Goal: Task Accomplishment & Management: Complete application form

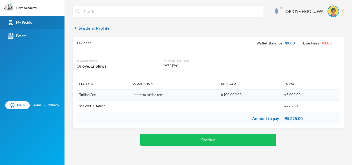
click at [32, 21] on link "My Profile" at bounding box center [32, 22] width 64 height 13
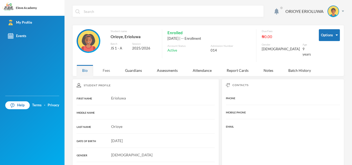
click at [105, 69] on div "Fees" at bounding box center [106, 70] width 18 height 11
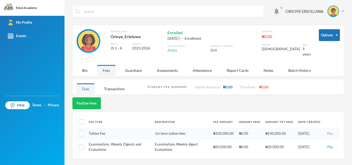
click at [332, 131] on button "Pay" at bounding box center [330, 134] width 9 height 6
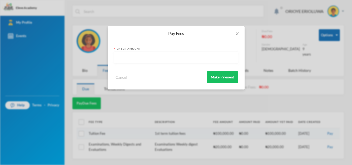
click at [217, 61] on input "text" at bounding box center [176, 58] width 118 height 12
type input "5000"
click at [221, 74] on button "Make Payment" at bounding box center [223, 77] width 32 height 12
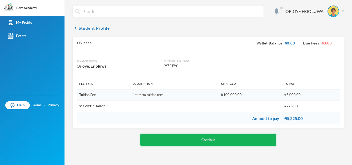
click at [217, 138] on button "Continue" at bounding box center [208, 140] width 136 height 12
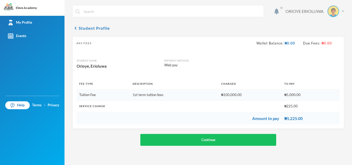
click at [343, 12] on div "ORIOYE ERIOLUWA" at bounding box center [312, 12] width 63 height 12
click at [334, 38] on button "Logout" at bounding box center [330, 38] width 24 height 8
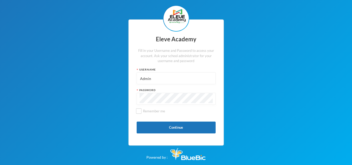
click at [187, 79] on input "Admin" at bounding box center [175, 79] width 73 height 12
type input "A"
type input "016"
click at [183, 130] on button "Continue" at bounding box center [176, 128] width 79 height 12
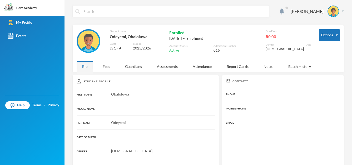
click at [110, 71] on div "Fees" at bounding box center [106, 66] width 18 height 11
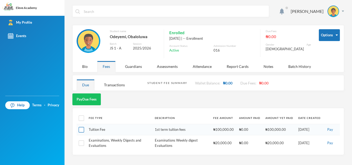
click at [82, 132] on input "checkbox" at bounding box center [82, 130] width 6 height 6
checkbox input "true"
click at [330, 130] on button "Pay" at bounding box center [330, 130] width 9 height 6
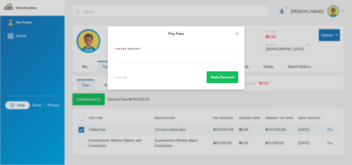
click at [219, 59] on input "text" at bounding box center [176, 58] width 118 height 12
type input "600"
click at [229, 74] on button "Make Payment" at bounding box center [223, 77] width 32 height 12
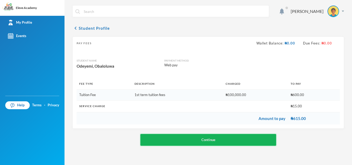
click at [217, 144] on button "Continue" at bounding box center [208, 140] width 136 height 12
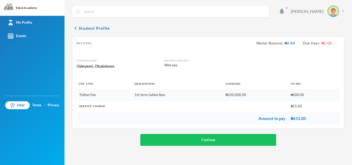
click at [343, 11] on img at bounding box center [343, 11] width 2 height 1
click at [334, 38] on button "Logout" at bounding box center [330, 38] width 24 height 8
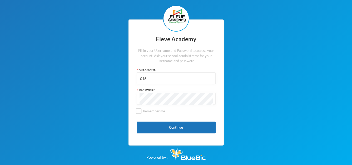
click at [187, 74] on input "016" at bounding box center [175, 79] width 73 height 12
type input "Admin"
click at [168, 125] on button "Continue" at bounding box center [176, 128] width 79 height 12
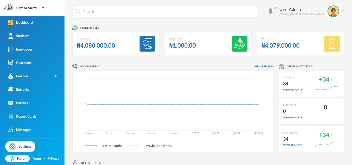
click at [221, 68] on div "Income Trend View reports" at bounding box center [172, 66] width 201 height 5
click at [339, 12] on div "User Admin [EMAIL_ADDRESS][DOMAIN_NAME]" at bounding box center [309, 12] width 69 height 12
click at [333, 25] on div "My Profile" at bounding box center [326, 26] width 24 height 6
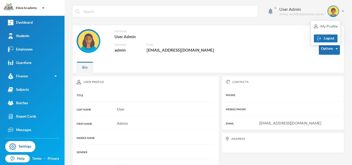
click at [288, 46] on div "Full Name User Admin Username admin Email [EMAIL_ADDRESS][DOMAIN_NAME]" at bounding box center [194, 44] width 234 height 30
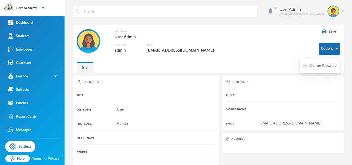
click at [328, 46] on button "Options" at bounding box center [329, 49] width 21 height 12
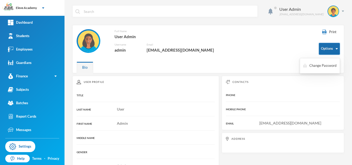
click at [328, 46] on button "Options" at bounding box center [329, 49] width 21 height 12
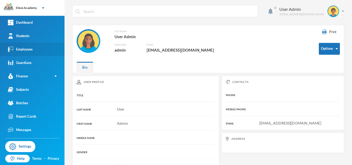
click at [32, 52] on div "Employees" at bounding box center [20, 50] width 25 height 6
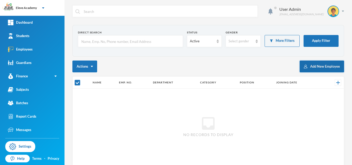
click at [311, 64] on button "Add New Employee" at bounding box center [321, 67] width 44 height 12
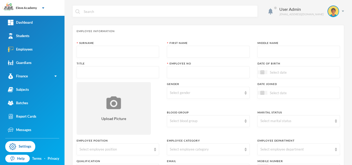
click at [138, 52] on input "text" at bounding box center [117, 52] width 77 height 12
type input "OKHOGBE"
type input "[DEMOGRAPHIC_DATA]"
type textarea "[STREET_ADDRESS][PERSON_NAME]"
click at [136, 70] on input "text" at bounding box center [117, 73] width 77 height 12
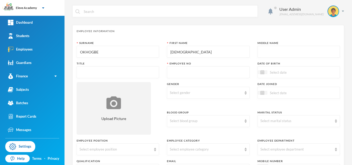
type input "m"
type input "MR"
click at [209, 70] on input "text" at bounding box center [208, 73] width 77 height 12
type input "08146353182"
click at [233, 92] on div "Select gender" at bounding box center [206, 92] width 72 height 5
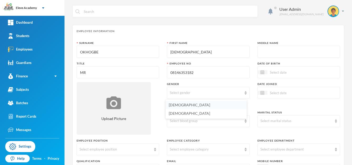
click at [226, 107] on li "[DEMOGRAPHIC_DATA]" at bounding box center [206, 105] width 81 height 8
click at [263, 118] on div "Select marital status" at bounding box center [296, 120] width 72 height 5
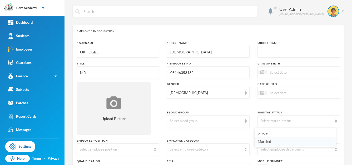
click at [262, 142] on span "Married" at bounding box center [264, 141] width 13 height 4
click at [154, 150] on img at bounding box center [155, 150] width 2 height 4
click at [154, 149] on img at bounding box center [155, 150] width 2 height 4
click at [154, 148] on img at bounding box center [155, 150] width 2 height 4
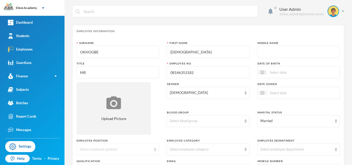
click at [142, 149] on div "Select employee position" at bounding box center [115, 149] width 72 height 5
click at [335, 151] on img at bounding box center [336, 150] width 2 height 4
drag, startPoint x: 318, startPoint y: 151, endPoint x: 357, endPoint y: 156, distance: 39.6
click at [352, 156] on html "Eleve Academy Your Bluebic Account Eleve Academy Add a New School Dashboard Stu…" at bounding box center [176, 82] width 352 height 165
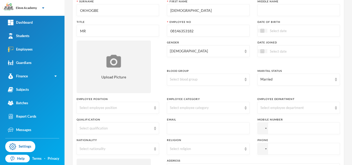
scroll to position [42, 0]
click at [202, 128] on input "text" at bounding box center [208, 128] width 77 height 12
type input "[EMAIL_ADDRESS][DOMAIN_NAME]"
type input "[PERSON_NAME]"
click at [287, 131] on input "tel" at bounding box center [298, 128] width 82 height 12
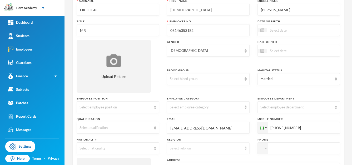
type input "[PHONE_NUMBER]"
click at [229, 147] on div "Select religion" at bounding box center [206, 148] width 72 height 5
click at [219, 128] on li "[DEMOGRAPHIC_DATA]" at bounding box center [206, 127] width 81 height 8
click at [145, 150] on div "Select nationality" at bounding box center [115, 148] width 72 height 5
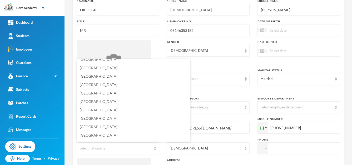
scroll to position [1276, 0]
click at [140, 125] on li "[GEOGRAPHIC_DATA]" at bounding box center [134, 127] width 114 height 8
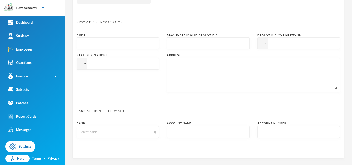
scroll to position [276, 0]
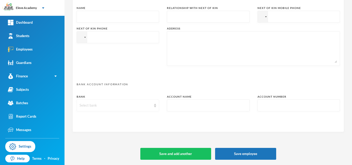
click at [154, 106] on img at bounding box center [155, 106] width 2 height 4
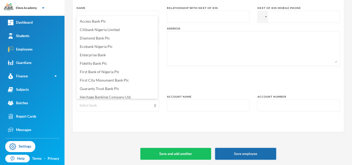
click at [231, 153] on button "Save employee" at bounding box center [245, 154] width 61 height 12
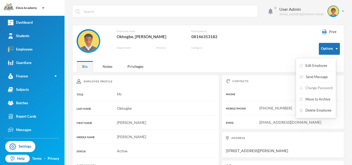
click at [319, 86] on button "Change Password" at bounding box center [316, 87] width 34 height 9
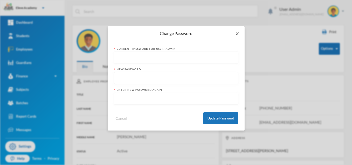
click at [239, 32] on icon "icon: close" at bounding box center [237, 34] width 4 height 4
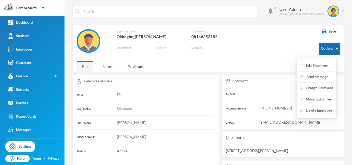
click at [327, 50] on button "Options" at bounding box center [329, 49] width 21 height 12
click at [322, 66] on button "Edit Employee" at bounding box center [313, 65] width 29 height 9
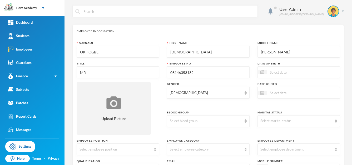
click at [271, 52] on input "[PERSON_NAME]" at bounding box center [298, 52] width 77 height 12
type input "J"
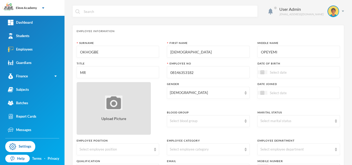
type input "OPEYEMI"
click at [133, 92] on div "Upload Picture" at bounding box center [114, 108] width 74 height 53
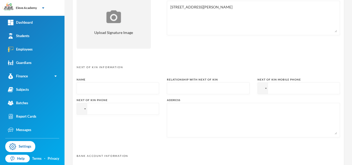
scroll to position [276, 0]
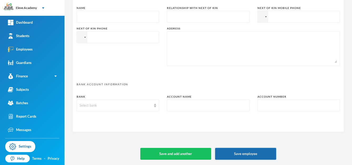
click at [262, 150] on button "Save employee" at bounding box center [245, 154] width 61 height 12
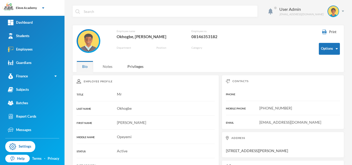
click at [108, 65] on div "Notes" at bounding box center [107, 66] width 21 height 11
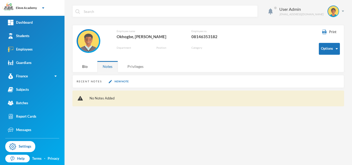
click at [139, 67] on div "Privileges" at bounding box center [135, 66] width 27 height 11
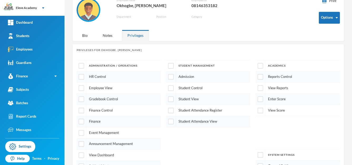
scroll to position [32, 0]
click at [83, 74] on input "checkbox" at bounding box center [82, 77] width 6 height 6
checkbox input "true"
click at [82, 83] on div at bounding box center [82, 87] width 10 height 11
click at [82, 96] on input "checkbox" at bounding box center [82, 99] width 6 height 6
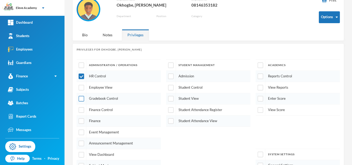
checkbox input "true"
click at [82, 134] on input "checkbox" at bounding box center [82, 132] width 6 height 6
checkbox input "true"
click at [82, 142] on input "checkbox" at bounding box center [82, 144] width 6 height 6
checkbox input "true"
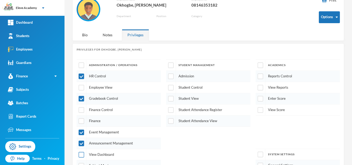
click at [81, 154] on input "checkbox" at bounding box center [82, 155] width 6 height 6
checkbox input "true"
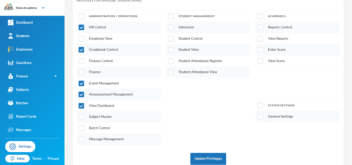
scroll to position [90, 0]
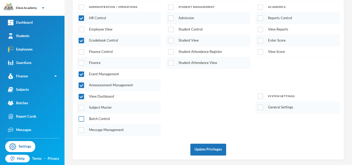
click at [84, 118] on input "checkbox" at bounding box center [82, 119] width 6 height 6
checkbox input "true"
click at [82, 106] on input "checkbox" at bounding box center [82, 108] width 6 height 6
checkbox input "true"
click at [82, 129] on input "checkbox" at bounding box center [82, 130] width 6 height 6
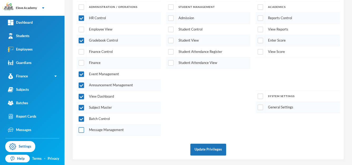
checkbox input "true"
click at [170, 62] on input "checkbox" at bounding box center [171, 63] width 6 height 6
checkbox input "true"
click at [171, 49] on input "checkbox" at bounding box center [171, 52] width 6 height 6
checkbox input "true"
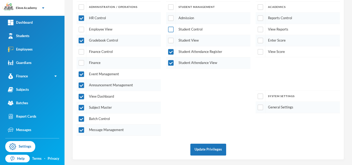
click at [171, 28] on input "checkbox" at bounding box center [171, 30] width 6 height 6
checkbox input "true"
click at [169, 38] on input "checkbox" at bounding box center [171, 41] width 6 height 6
checkbox input "true"
click at [168, 18] on input "checkbox" at bounding box center [171, 19] width 6 height 6
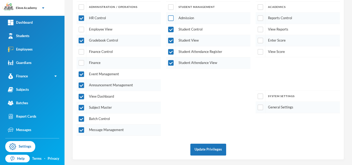
checkbox input "true"
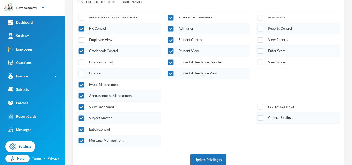
scroll to position [48, 0]
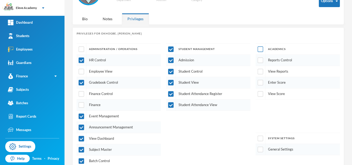
click at [259, 50] on input "checkbox" at bounding box center [261, 50] width 6 height 6
checkbox input "true"
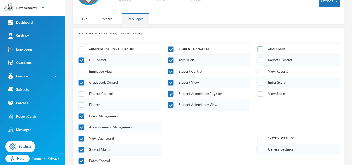
checkbox input "true"
click at [261, 139] on div at bounding box center [261, 138] width 10 height 11
click at [258, 139] on input "checkbox" at bounding box center [261, 139] width 6 height 6
checkbox input "true"
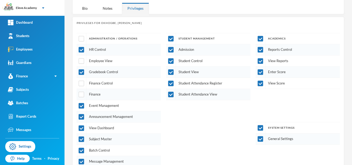
scroll to position [90, 0]
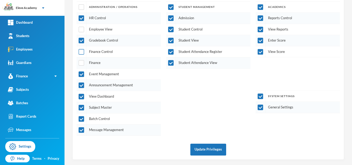
click at [81, 53] on input "checkbox" at bounding box center [82, 52] width 6 height 6
checkbox input "true"
click at [81, 61] on input "checkbox" at bounding box center [82, 63] width 6 height 6
checkbox input "true"
click at [82, 52] on input "checkbox" at bounding box center [82, 52] width 6 height 6
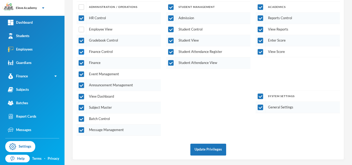
checkbox input "false"
click at [82, 62] on input "checkbox" at bounding box center [82, 63] width 6 height 6
checkbox input "false"
click at [81, 31] on input "checkbox" at bounding box center [82, 30] width 6 height 6
checkbox input "true"
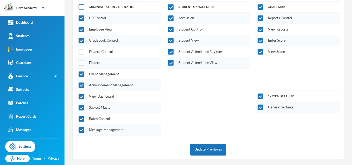
click at [82, 6] on input "checkbox" at bounding box center [82, 7] width 6 height 6
checkbox input "true"
click at [211, 149] on button "Update Privileges" at bounding box center [208, 150] width 36 height 12
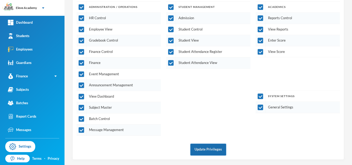
click at [205, 149] on button "Update Privileges" at bounding box center [208, 150] width 36 height 12
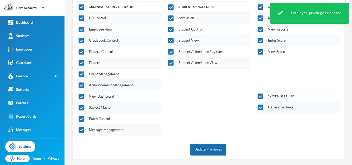
click at [205, 149] on button "Update Privileges" at bounding box center [208, 150] width 36 height 12
click at [180, 114] on div "Administration / Operations HR Control Employee View Gradebook Control Finance …" at bounding box center [208, 68] width 263 height 134
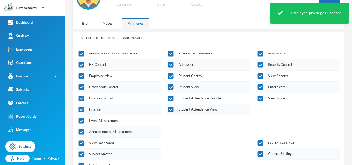
scroll to position [26, 0]
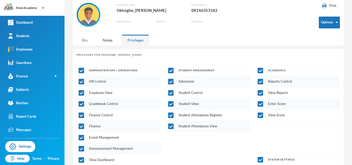
click at [86, 41] on div "Bio" at bounding box center [85, 39] width 17 height 11
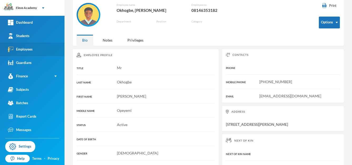
click at [34, 52] on link "Employees" at bounding box center [32, 49] width 64 height 13
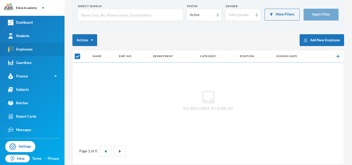
click at [34, 52] on link "Employees" at bounding box center [32, 49] width 64 height 13
checkbox input "false"
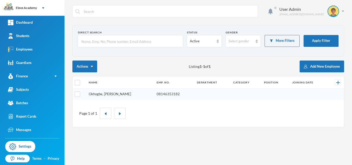
click at [108, 94] on link "Okhogbe, [PERSON_NAME]" at bounding box center [110, 94] width 42 height 4
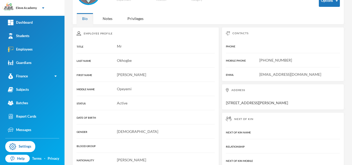
scroll to position [20, 0]
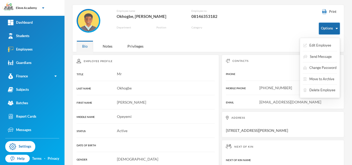
click at [336, 28] on img "button" at bounding box center [337, 28] width 2 height 1
click at [324, 45] on button "Edit Employee" at bounding box center [317, 45] width 29 height 9
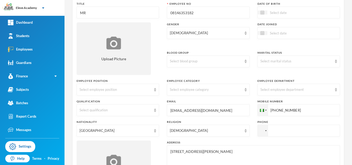
scroll to position [63, 0]
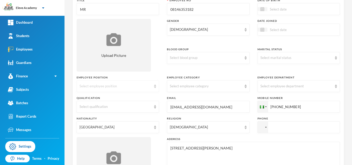
click at [139, 83] on div "Select employee position" at bounding box center [118, 86] width 82 height 12
click at [136, 85] on div "Select employee position" at bounding box center [115, 86] width 72 height 5
click at [120, 109] on div "Select qualification" at bounding box center [115, 106] width 72 height 5
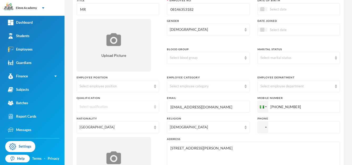
click at [120, 109] on div "Select qualification" at bounding box center [115, 106] width 72 height 5
click at [152, 87] on div "Select employee position" at bounding box center [118, 86] width 82 height 12
click at [154, 86] on img at bounding box center [155, 86] width 2 height 4
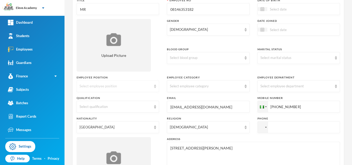
click at [154, 86] on img at bounding box center [155, 86] width 2 height 4
click at [154, 107] on img at bounding box center [155, 107] width 2 height 4
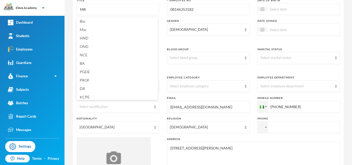
scroll to position [0, 0]
click at [124, 29] on li "Msc" at bounding box center [117, 31] width 81 height 8
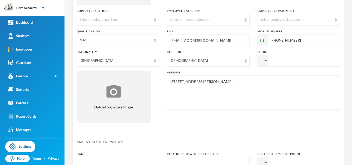
scroll to position [95, 0]
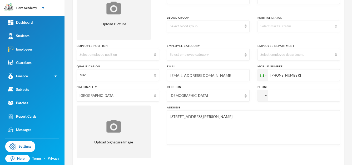
click at [332, 24] on div "Select marital status" at bounding box center [298, 27] width 82 height 12
click at [319, 49] on li "Married" at bounding box center [294, 47] width 81 height 8
click at [335, 56] on img at bounding box center [336, 55] width 2 height 4
click at [335, 54] on img at bounding box center [336, 55] width 2 height 4
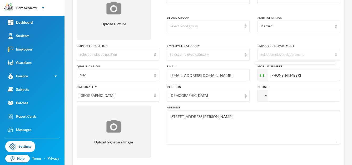
click at [320, 54] on div "Select employee department" at bounding box center [296, 54] width 72 height 5
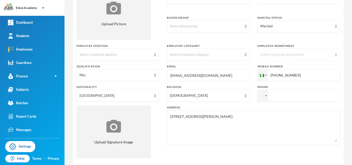
click at [320, 54] on div "Select employee department" at bounding box center [296, 54] width 72 height 5
click at [244, 55] on img at bounding box center [245, 55] width 2 height 4
click at [244, 53] on img at bounding box center [245, 55] width 2 height 4
click at [242, 28] on div "Select blood group" at bounding box center [208, 27] width 82 height 12
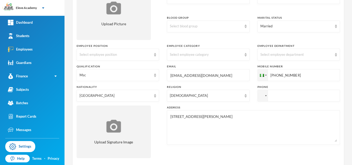
click at [274, 8] on div "Date Joined" at bounding box center [298, -1] width 82 height 24
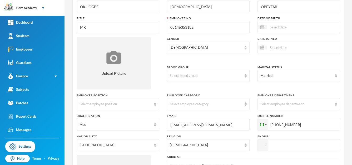
scroll to position [42, 0]
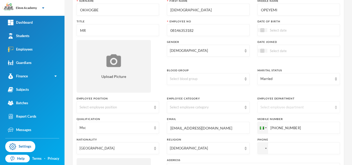
click at [335, 108] on img at bounding box center [336, 108] width 2 height 4
click at [318, 108] on div "Select employee department" at bounding box center [296, 107] width 72 height 5
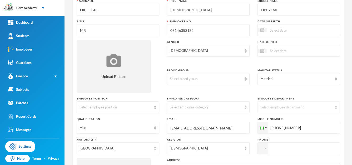
click at [318, 108] on div "Select employee department" at bounding box center [296, 107] width 72 height 5
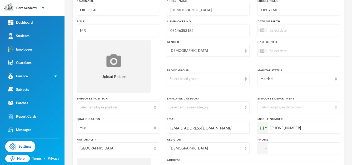
click at [318, 108] on div "Select employee department" at bounding box center [296, 107] width 72 height 5
drag, startPoint x: 299, startPoint y: 128, endPoint x: 268, endPoint y: 129, distance: 30.3
click at [268, 129] on input "[PHONE_NUMBER]" at bounding box center [298, 128] width 82 height 12
click at [276, 134] on input "tel" at bounding box center [298, 128] width 82 height 12
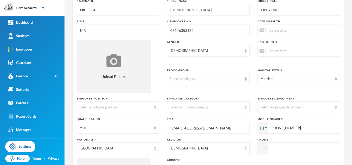
paste input "[PHONE_NUMBER]"
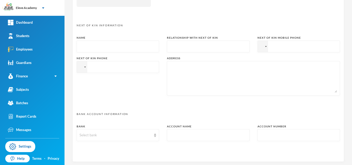
scroll to position [267, 0]
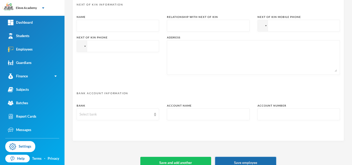
type input "[PHONE_NUMBER]"
click at [238, 159] on button "Save employee" at bounding box center [245, 163] width 61 height 12
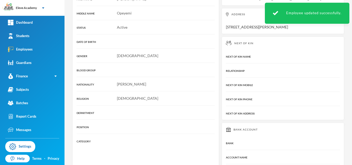
scroll to position [142, 0]
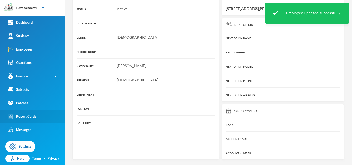
click at [31, 118] on div "Report Cards" at bounding box center [22, 117] width 28 height 6
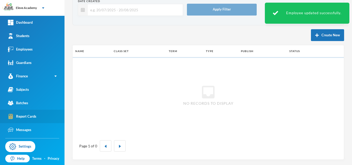
scroll to position [31, 0]
click at [31, 118] on div "Report Cards" at bounding box center [22, 117] width 28 height 6
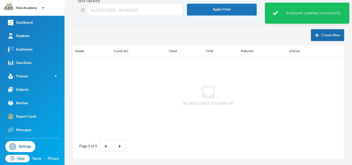
click at [323, 37] on button "Create New" at bounding box center [327, 35] width 33 height 12
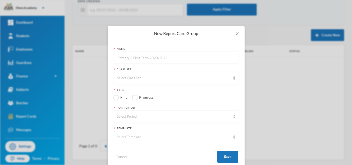
click at [233, 137] on img at bounding box center [234, 137] width 2 height 4
click at [233, 135] on img at bounding box center [234, 137] width 2 height 4
click at [233, 79] on img at bounding box center [234, 78] width 2 height 4
click at [273, 100] on div "New Report Card Group Name Class Set Select Class Set Type Final Progress For P…" at bounding box center [176, 82] width 352 height 165
click at [233, 137] on img at bounding box center [234, 137] width 2 height 4
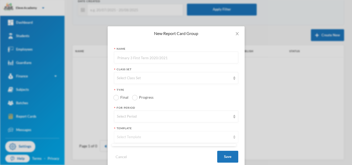
click at [233, 135] on img at bounding box center [234, 137] width 2 height 4
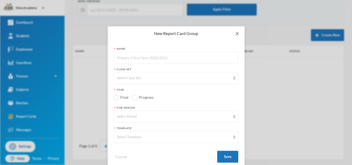
click at [236, 34] on icon "icon: close" at bounding box center [237, 33] width 3 height 3
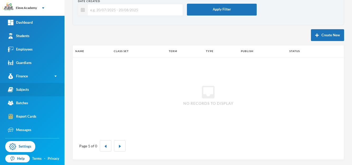
click at [44, 91] on link "Subjects" at bounding box center [32, 89] width 64 height 13
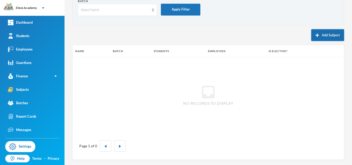
click at [317, 33] on button "Add Subject" at bounding box center [327, 35] width 33 height 12
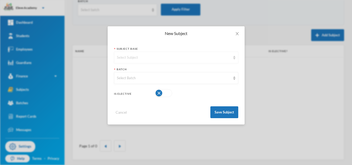
click at [234, 56] on img at bounding box center [234, 58] width 2 height 4
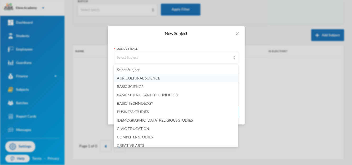
click at [204, 74] on li "AGRICULTURAL SCIENCE" at bounding box center [176, 78] width 124 height 8
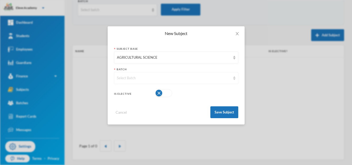
click at [233, 81] on div "Select Batch" at bounding box center [176, 78] width 124 height 12
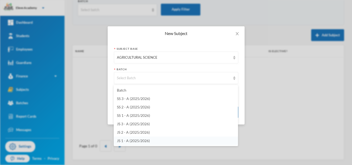
click at [158, 142] on li "JS 1 - A (2025/2026)" at bounding box center [176, 141] width 124 height 8
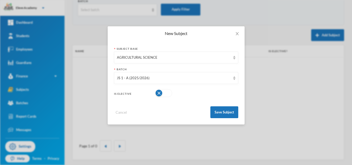
click at [166, 93] on button "button" at bounding box center [163, 93] width 17 height 8
click at [162, 92] on button "button" at bounding box center [163, 93] width 17 height 8
click at [218, 111] on button "Save Subject" at bounding box center [224, 112] width 28 height 12
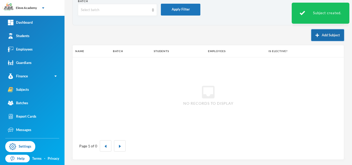
click at [321, 39] on button "Add Subject" at bounding box center [327, 35] width 33 height 12
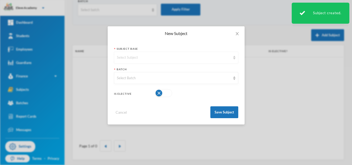
click at [231, 58] on div "Select Subject" at bounding box center [176, 58] width 124 height 12
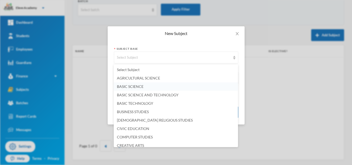
click at [179, 89] on li "BASIC SCIENCE" at bounding box center [176, 86] width 124 height 8
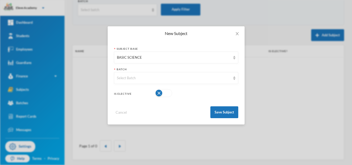
click at [221, 85] on form "Subject Base BASIC SCIENCE Batch Select Batch Is Elective Cancel Save Subject" at bounding box center [176, 82] width 124 height 71
click at [227, 80] on div "Select Batch" at bounding box center [174, 78] width 114 height 5
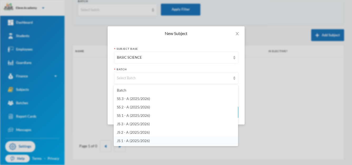
click at [161, 141] on li "JS 1 - A (2025/2026)" at bounding box center [176, 141] width 124 height 8
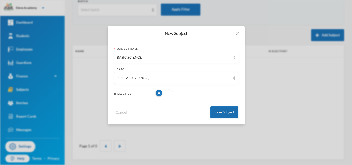
click at [216, 114] on button "Save Subject" at bounding box center [224, 112] width 28 height 12
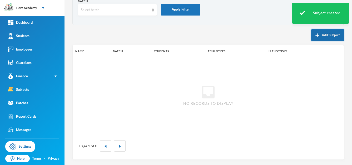
click at [333, 33] on button "Add Subject" at bounding box center [327, 35] width 33 height 12
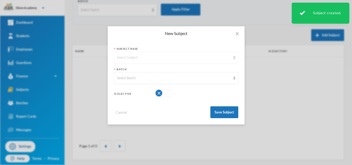
click at [234, 56] on img at bounding box center [234, 58] width 2 height 4
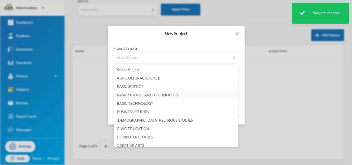
click at [174, 96] on span "BASIC SCIENCE AND TECHNOLOGY" at bounding box center [148, 95] width 62 height 4
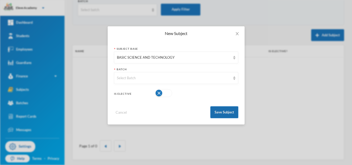
click at [222, 108] on button "Save Subject" at bounding box center [224, 112] width 28 height 12
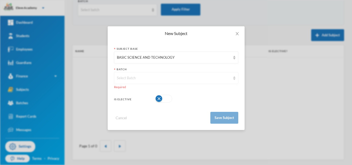
click at [235, 74] on div "Select Batch" at bounding box center [176, 78] width 124 height 12
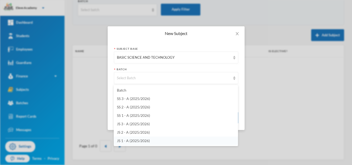
click at [165, 141] on li "JS 1 - A (2025/2026)" at bounding box center [176, 141] width 124 height 8
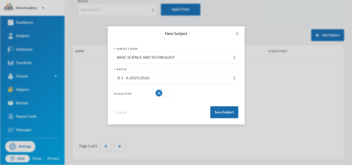
click at [222, 113] on button "Save Subject" at bounding box center [224, 112] width 28 height 12
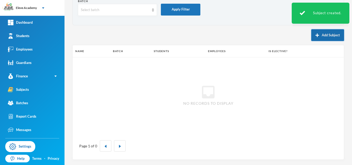
click at [319, 33] on button "Add Subject" at bounding box center [327, 35] width 33 height 12
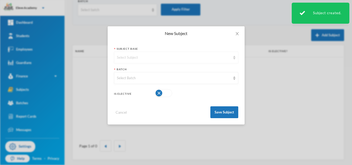
click at [233, 58] on img at bounding box center [234, 58] width 2 height 4
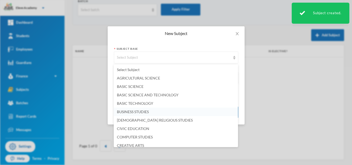
click at [173, 111] on li "BUSINESS STUDIES" at bounding box center [176, 112] width 124 height 8
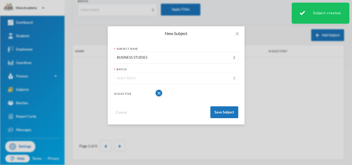
click at [211, 77] on div "Select Batch" at bounding box center [174, 78] width 114 height 5
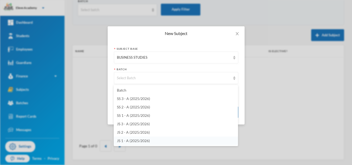
click at [153, 140] on li "JS 1 - A (2025/2026)" at bounding box center [176, 141] width 124 height 8
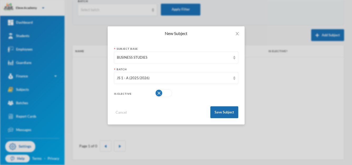
click at [222, 112] on button "Save Subject" at bounding box center [224, 112] width 28 height 12
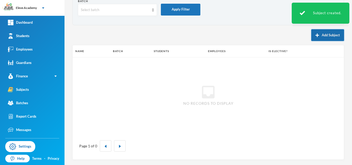
click at [321, 38] on button "Add Subject" at bounding box center [327, 35] width 33 height 12
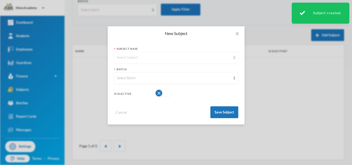
click at [234, 56] on img at bounding box center [234, 58] width 2 height 4
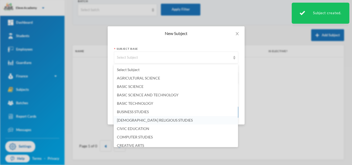
click at [156, 118] on span "[DEMOGRAPHIC_DATA] RELIGIOUS STUDIES" at bounding box center [155, 120] width 76 height 4
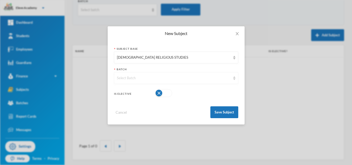
click at [184, 74] on div "Select Batch" at bounding box center [176, 78] width 124 height 12
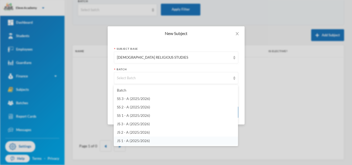
click at [134, 141] on span "JS 1 - A (2025/2026)" at bounding box center [133, 140] width 33 height 4
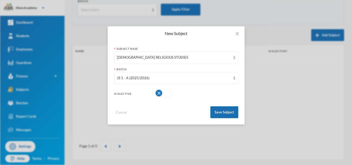
click at [215, 112] on button "Save Subject" at bounding box center [224, 112] width 28 height 12
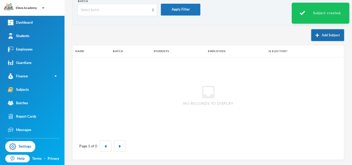
click at [317, 39] on button "Add Subject" at bounding box center [327, 35] width 33 height 12
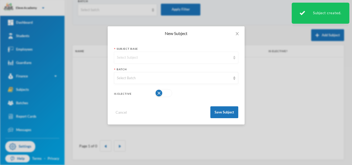
click at [236, 60] on div "Select Subject" at bounding box center [176, 58] width 124 height 12
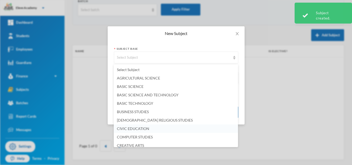
click at [149, 129] on li "CIVIC EDUCATION" at bounding box center [176, 128] width 124 height 8
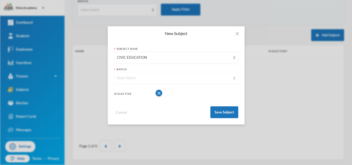
click at [235, 76] on div "Select Batch" at bounding box center [176, 78] width 124 height 12
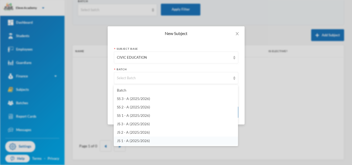
click at [154, 139] on li "JS 1 - A (2025/2026)" at bounding box center [176, 141] width 124 height 8
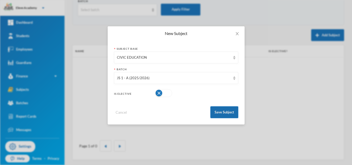
click at [223, 110] on button "Save Subject" at bounding box center [224, 112] width 28 height 12
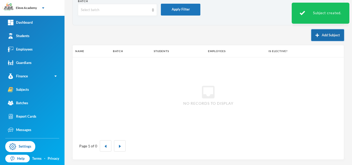
click at [321, 36] on button "Add Subject" at bounding box center [327, 35] width 33 height 12
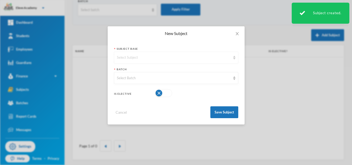
click at [235, 60] on div "Select Subject" at bounding box center [176, 58] width 124 height 12
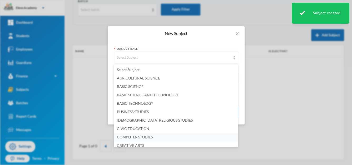
click at [154, 136] on li "COMPUTER STUDIES" at bounding box center [176, 137] width 124 height 8
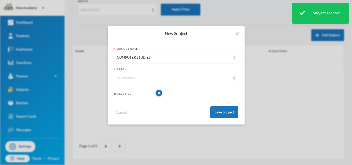
click at [233, 79] on div "Select Batch" at bounding box center [176, 78] width 124 height 12
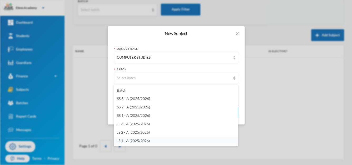
click at [158, 143] on li "JS 1 - A (2025/2026)" at bounding box center [176, 141] width 124 height 8
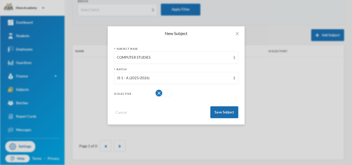
click at [219, 111] on button "Save Subject" at bounding box center [224, 112] width 28 height 12
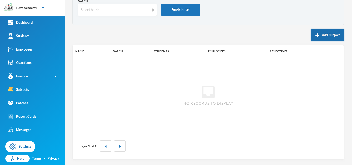
click at [321, 38] on button "Add Subject" at bounding box center [327, 35] width 33 height 12
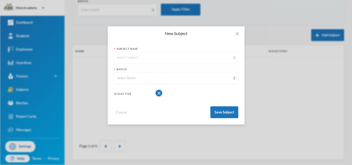
click at [234, 59] on div "Select Subject" at bounding box center [176, 58] width 124 height 12
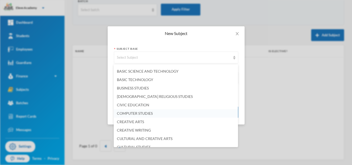
scroll to position [28, 0]
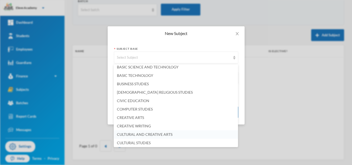
click at [154, 136] on span "CULTURAL AND CREATIVE ARTS" at bounding box center [145, 134] width 56 height 4
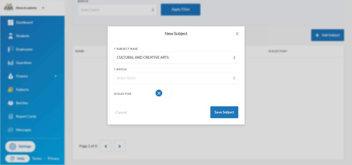
click at [234, 80] on img at bounding box center [234, 78] width 2 height 4
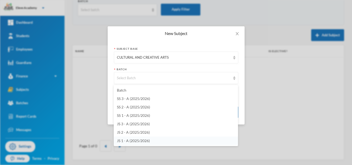
click at [151, 142] on li "JS 1 - A (2025/2026)" at bounding box center [176, 141] width 124 height 8
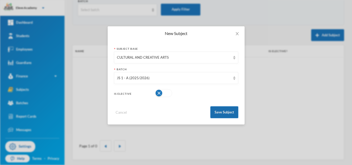
click at [215, 112] on button "Save Subject" at bounding box center [224, 112] width 28 height 12
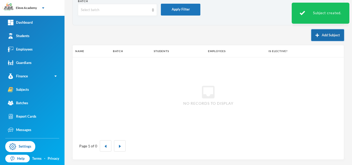
click at [322, 36] on button "Add Subject" at bounding box center [327, 35] width 33 height 12
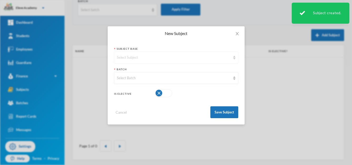
click at [232, 58] on div "Select Subject" at bounding box center [176, 58] width 124 height 12
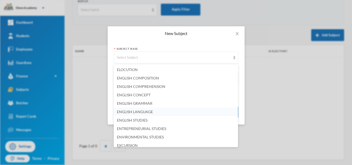
scroll to position [171, 0]
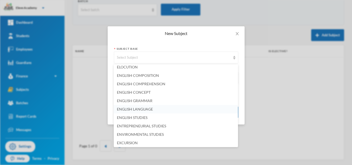
click at [142, 109] on span "ENGLISH LANGUAGE" at bounding box center [135, 109] width 36 height 4
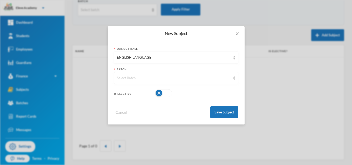
click at [236, 79] on div "Select Batch" at bounding box center [176, 78] width 124 height 12
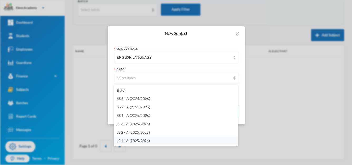
click at [164, 141] on li "JS 1 - A (2025/2026)" at bounding box center [176, 141] width 124 height 8
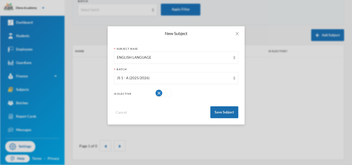
click at [222, 111] on button "Save Subject" at bounding box center [224, 112] width 28 height 12
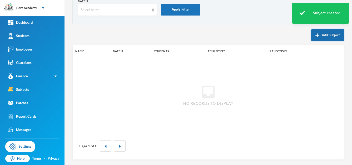
click at [318, 34] on button "Add Subject" at bounding box center [327, 35] width 33 height 12
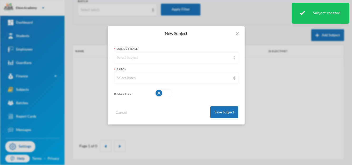
click at [235, 59] on img at bounding box center [234, 58] width 2 height 4
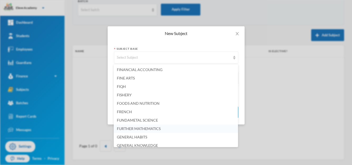
scroll to position [255, 0]
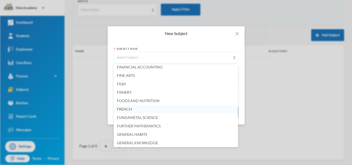
click at [127, 111] on span "FRENCH" at bounding box center [124, 109] width 15 height 4
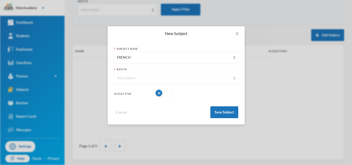
click at [229, 77] on div "Select Batch" at bounding box center [174, 78] width 114 height 5
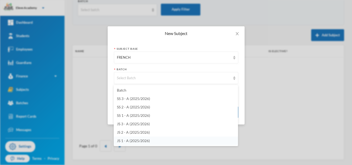
click at [148, 142] on span "JS 1 - A (2025/2026)" at bounding box center [133, 140] width 33 height 4
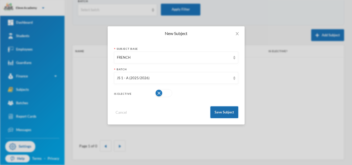
click at [214, 116] on button "Save Subject" at bounding box center [224, 112] width 28 height 12
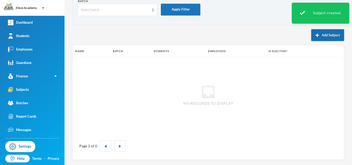
click at [326, 37] on button "Add Subject" at bounding box center [327, 35] width 33 height 12
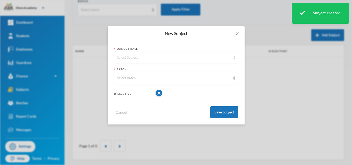
click at [233, 60] on div "Select Subject" at bounding box center [176, 58] width 124 height 12
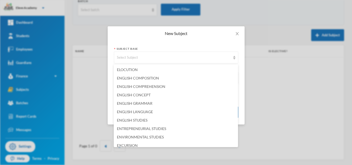
scroll to position [176, 0]
click at [238, 87] on form "Subject Base Select Subject Batch Select Batch Is Elective Cancel Save Subject" at bounding box center [176, 82] width 124 height 71
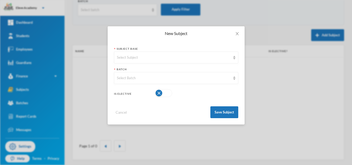
click at [238, 88] on div "Subject Base Select Subject Batch Select Batch Is Elective Cancel Save Subject" at bounding box center [176, 83] width 137 height 84
click at [236, 56] on div "Select Subject" at bounding box center [176, 58] width 124 height 12
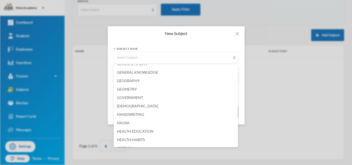
scroll to position [329, 0]
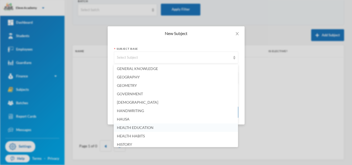
click at [158, 128] on li "HEALTH EDUCATION" at bounding box center [176, 127] width 124 height 8
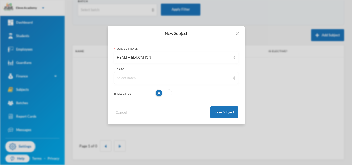
click at [237, 79] on div "Select Batch" at bounding box center [176, 78] width 124 height 12
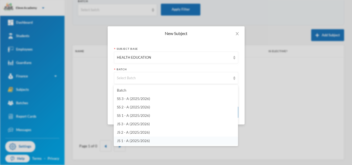
click at [146, 138] on span "JS 1 - A (2025/2026)" at bounding box center [133, 140] width 33 height 4
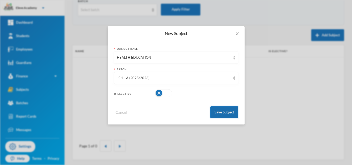
click at [216, 109] on button "Save Subject" at bounding box center [224, 112] width 28 height 12
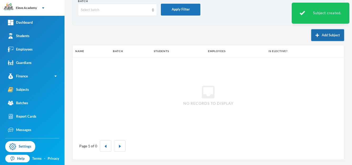
click at [327, 37] on button "Add Subject" at bounding box center [327, 35] width 33 height 12
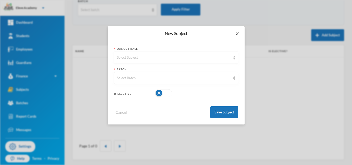
click at [237, 34] on icon "icon: close" at bounding box center [237, 34] width 4 height 4
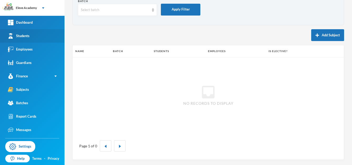
click at [35, 38] on link "Students" at bounding box center [32, 35] width 64 height 13
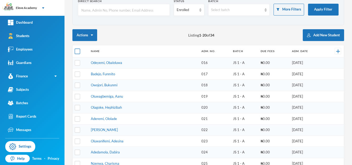
click at [78, 49] on input "checkbox" at bounding box center [78, 52] width 6 height 6
checkbox input "true"
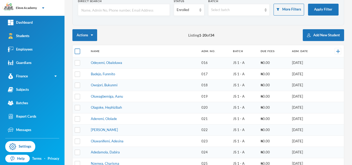
checkbox input "true"
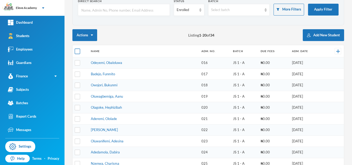
checkbox input "true"
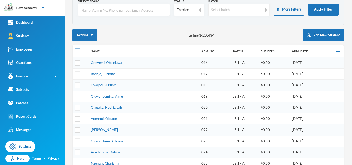
checkbox input "true"
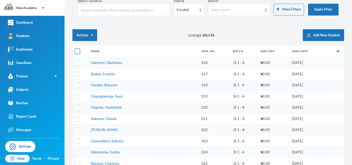
checkbox input "true"
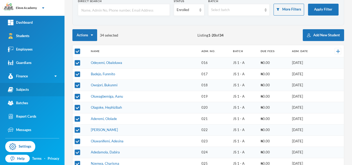
click at [24, 88] on div "Subjects" at bounding box center [18, 90] width 21 height 6
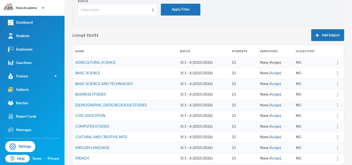
click at [270, 63] on link "Assign" at bounding box center [275, 62] width 10 height 4
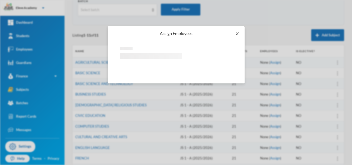
click at [235, 34] on icon "icon: close" at bounding box center [237, 34] width 4 height 4
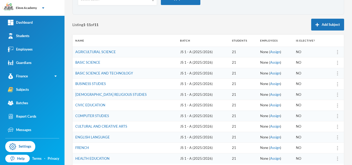
scroll to position [73, 0]
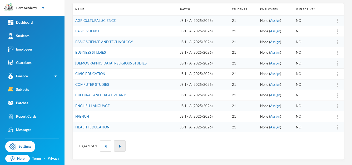
click at [122, 147] on button "button" at bounding box center [120, 145] width 12 height 11
click at [87, 32] on link "BASIC SCIENCE" at bounding box center [87, 31] width 25 height 4
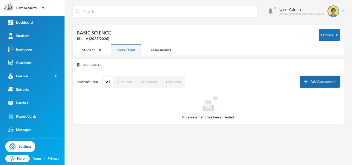
click at [311, 82] on button "Add Assessment" at bounding box center [320, 82] width 40 height 12
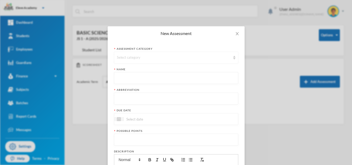
click at [233, 59] on img at bounding box center [234, 58] width 2 height 4
click at [214, 80] on input "text" at bounding box center [176, 78] width 118 height 12
click at [235, 33] on icon "icon: close" at bounding box center [237, 34] width 4 height 4
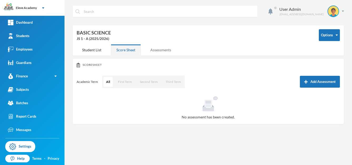
click at [162, 51] on div "Assessments" at bounding box center [161, 49] width 32 height 11
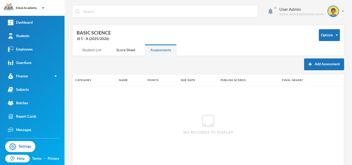
click at [96, 51] on div "Student List" at bounding box center [92, 49] width 30 height 11
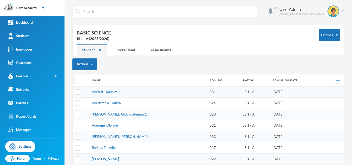
click at [78, 80] on input "checkbox" at bounding box center [78, 81] width 6 height 6
checkbox input "true"
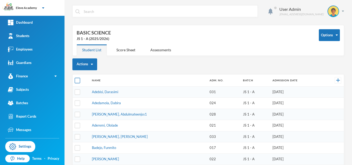
checkbox input "true"
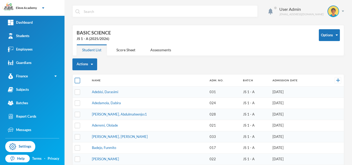
checkbox input "true"
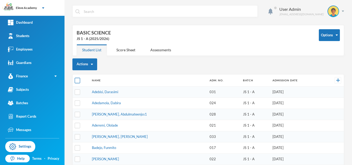
checkbox input "true"
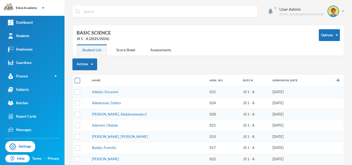
checkbox input "true"
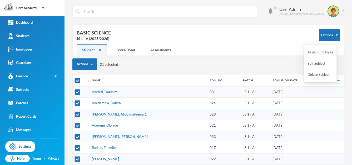
click at [319, 53] on button "Assign Employee" at bounding box center [320, 52] width 27 height 9
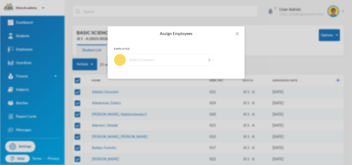
click at [209, 61] on img at bounding box center [209, 60] width 2 height 4
click at [239, 33] on span "Close" at bounding box center [237, 33] width 15 height 15
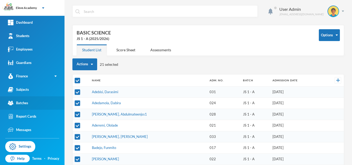
click at [34, 101] on link "Batches" at bounding box center [32, 102] width 64 height 13
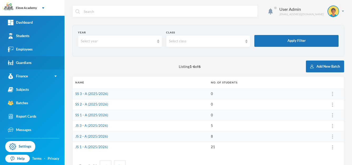
click at [27, 64] on div "Guardians" at bounding box center [20, 63] width 24 height 6
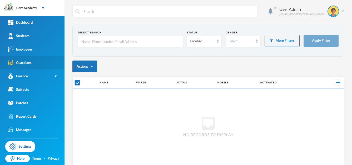
click at [27, 64] on div "Guardians" at bounding box center [20, 63] width 24 height 6
checkbox input "false"
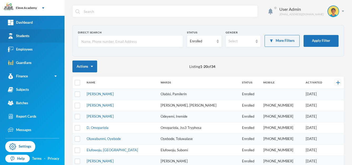
click at [29, 36] on div "Students" at bounding box center [19, 36] width 22 height 6
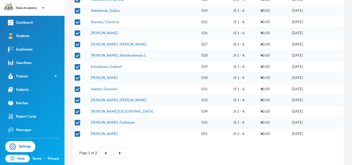
scroll to position [180, 0]
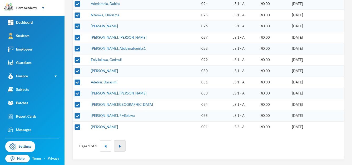
click at [118, 149] on button "button" at bounding box center [120, 145] width 12 height 11
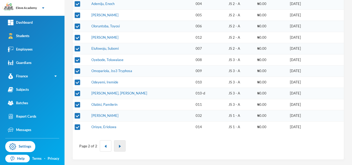
scroll to position [113, 0]
